Goal: Check status: Check status

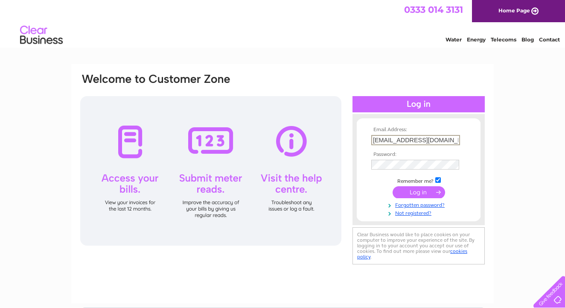
type input "[EMAIL_ADDRESS][DOMAIN_NAME]"
click at [366, 194] on form "Email Address: [EMAIL_ADDRESS][DOMAIN_NAME] Password: Forgotten password?" at bounding box center [419, 172] width 124 height 90
click at [424, 196] on input "submit" at bounding box center [419, 192] width 53 height 12
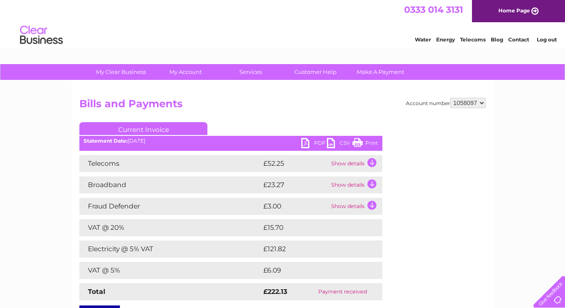
click at [373, 165] on td "Show details" at bounding box center [355, 163] width 53 height 17
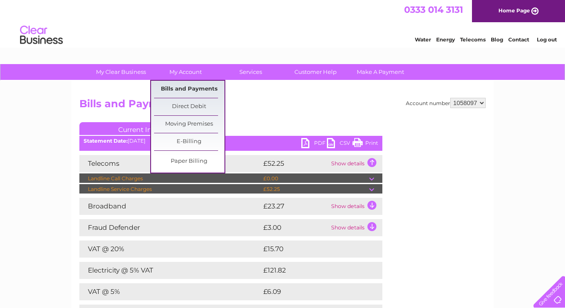
click at [184, 91] on link "Bills and Payments" at bounding box center [189, 89] width 70 height 17
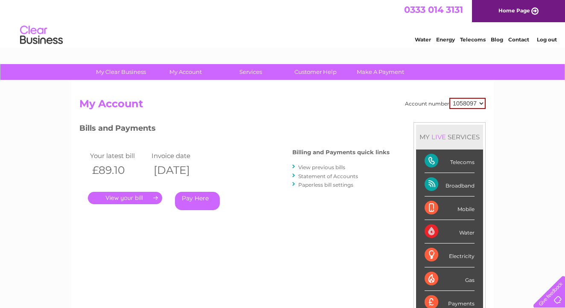
click at [335, 168] on link "View previous bills" at bounding box center [321, 167] width 47 height 6
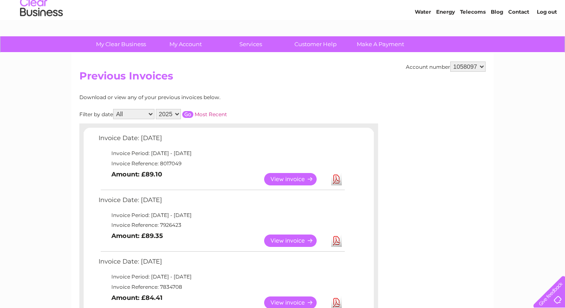
scroll to position [28, 0]
click at [283, 177] on link "View" at bounding box center [295, 179] width 63 height 12
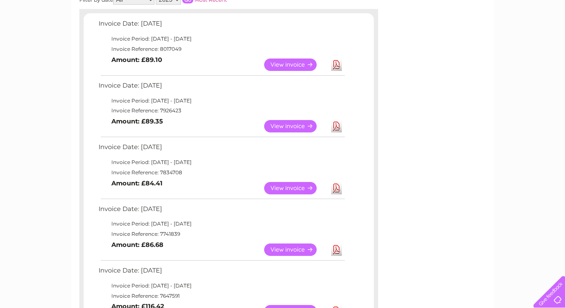
scroll to position [145, 0]
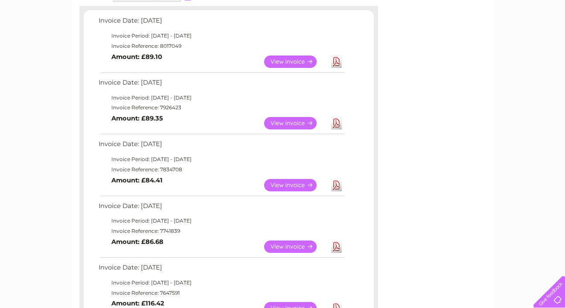
click at [288, 242] on link "View" at bounding box center [295, 246] width 63 height 12
click at [294, 180] on link "View" at bounding box center [295, 185] width 63 height 12
click at [288, 117] on link "View" at bounding box center [295, 123] width 63 height 12
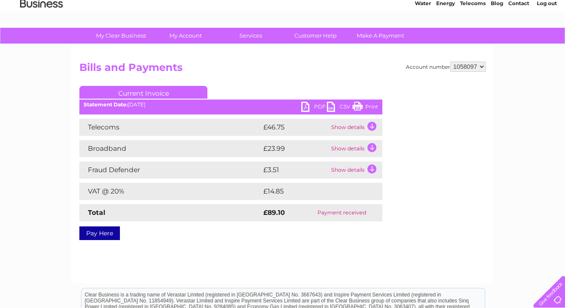
scroll to position [37, 0]
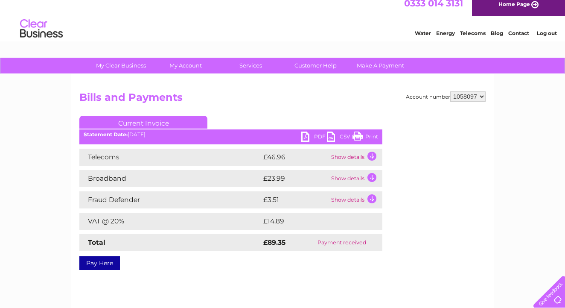
scroll to position [9, 0]
